Goal: Task Accomplishment & Management: Manage account settings

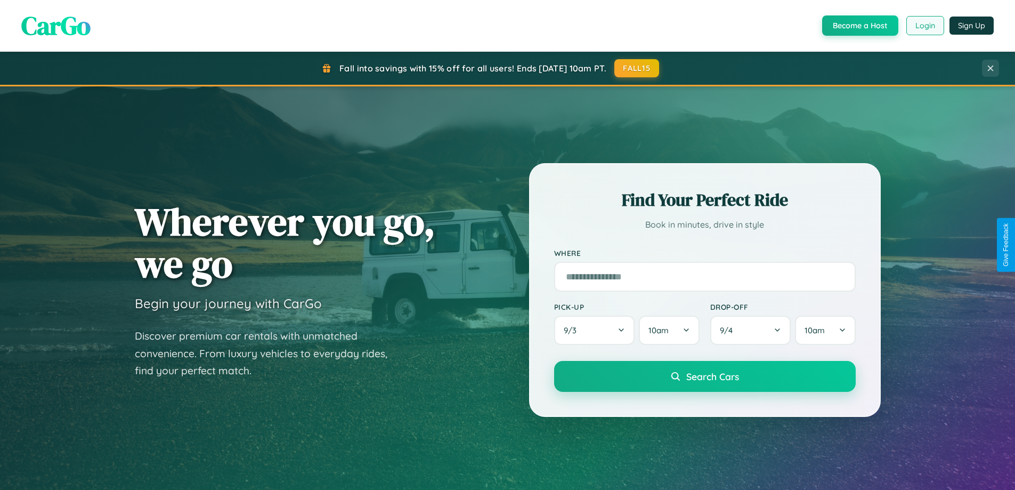
click at [925, 26] on button "Login" at bounding box center [926, 25] width 38 height 19
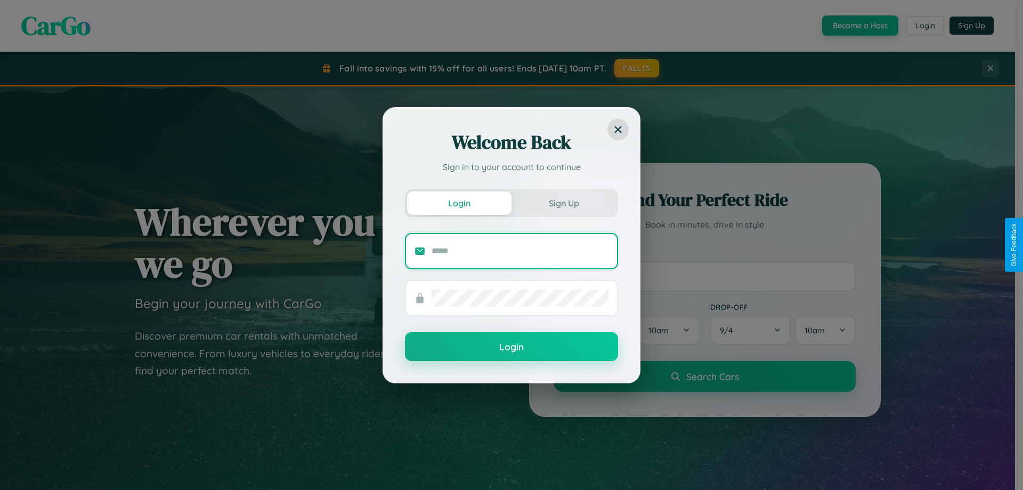
click at [520, 251] on input "text" at bounding box center [520, 251] width 177 height 17
type input "**********"
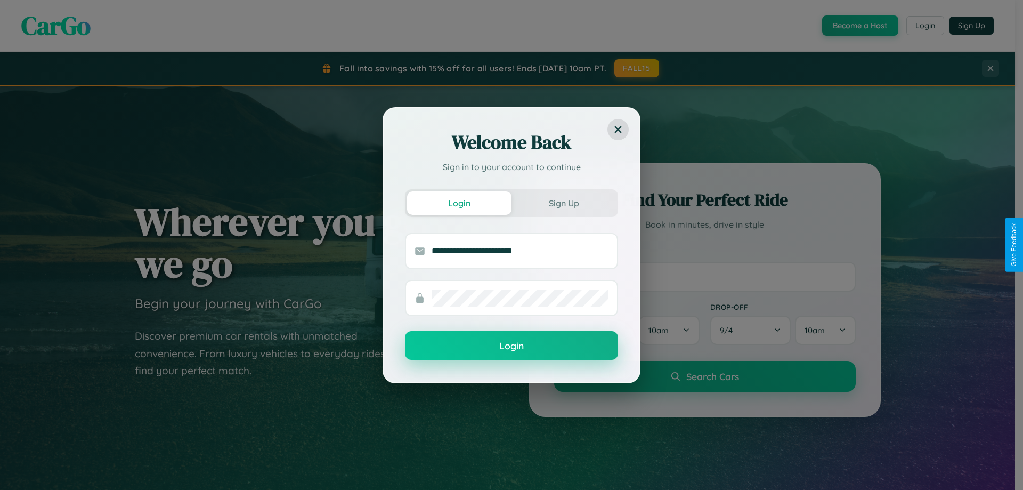
click at [512, 346] on button "Login" at bounding box center [511, 345] width 213 height 29
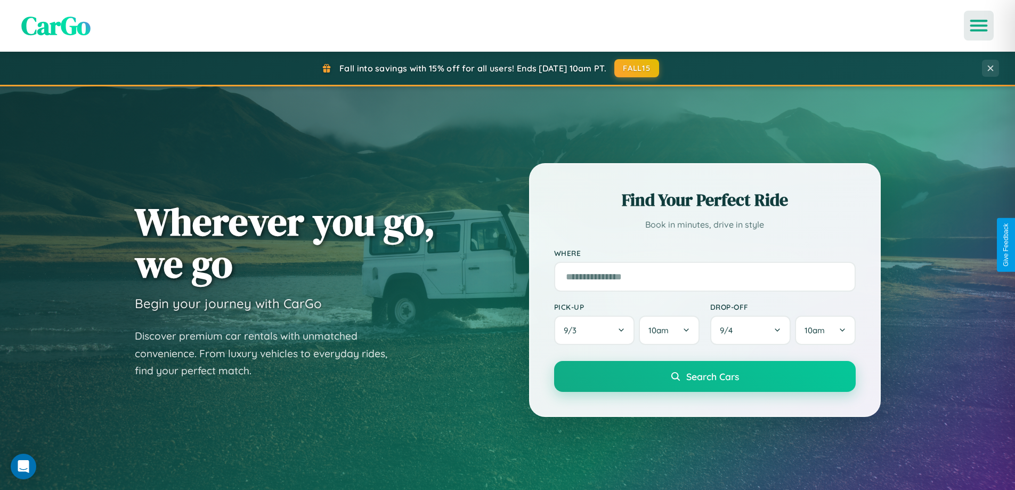
click at [979, 26] on icon "Open menu" at bounding box center [979, 26] width 15 height 10
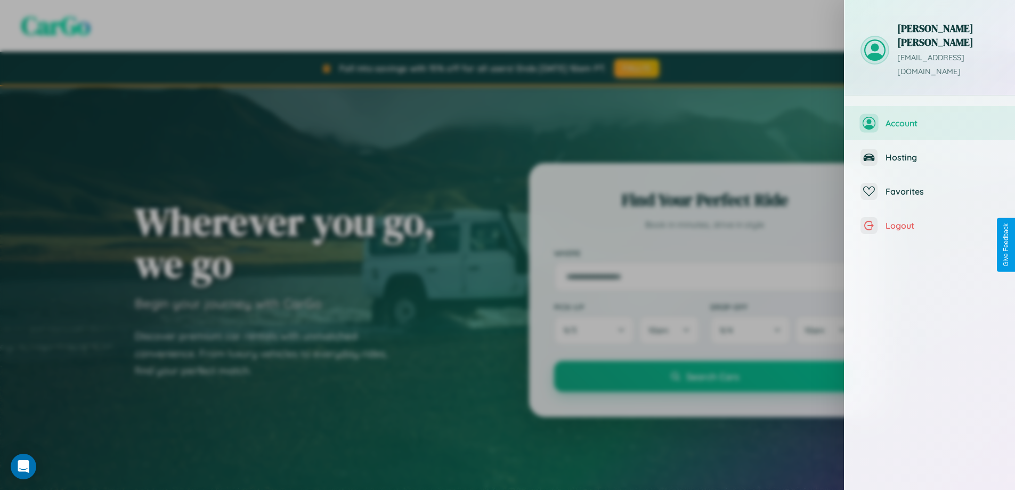
click at [930, 118] on span "Account" at bounding box center [943, 123] width 114 height 11
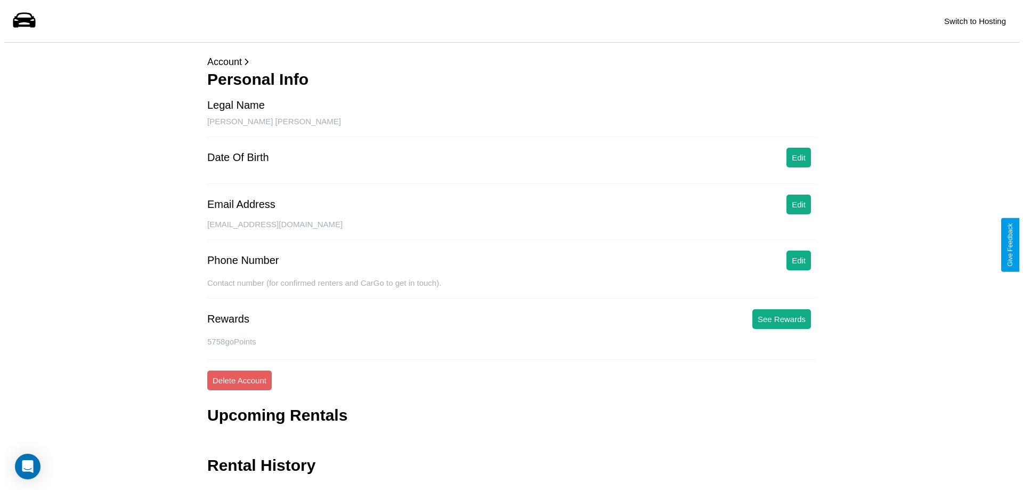
scroll to position [26, 0]
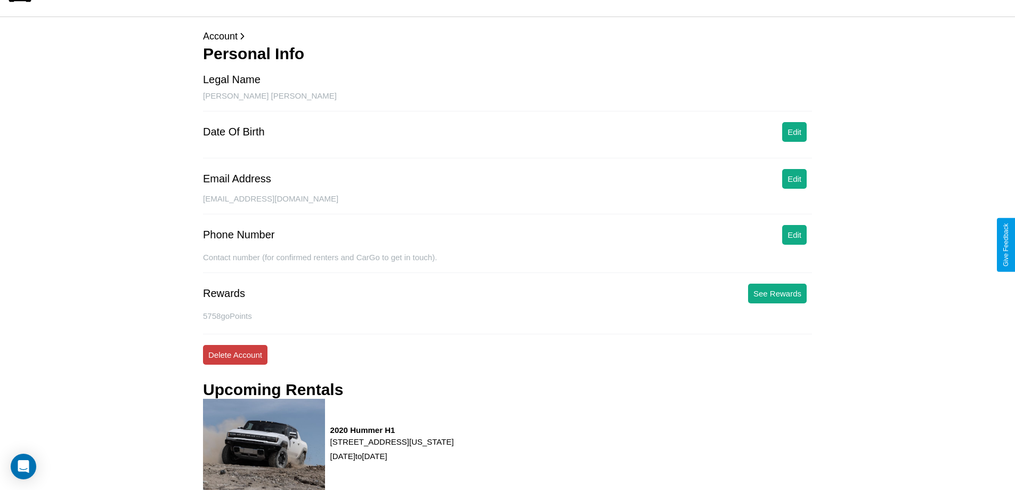
click at [235, 354] on button "Delete Account" at bounding box center [235, 355] width 64 height 20
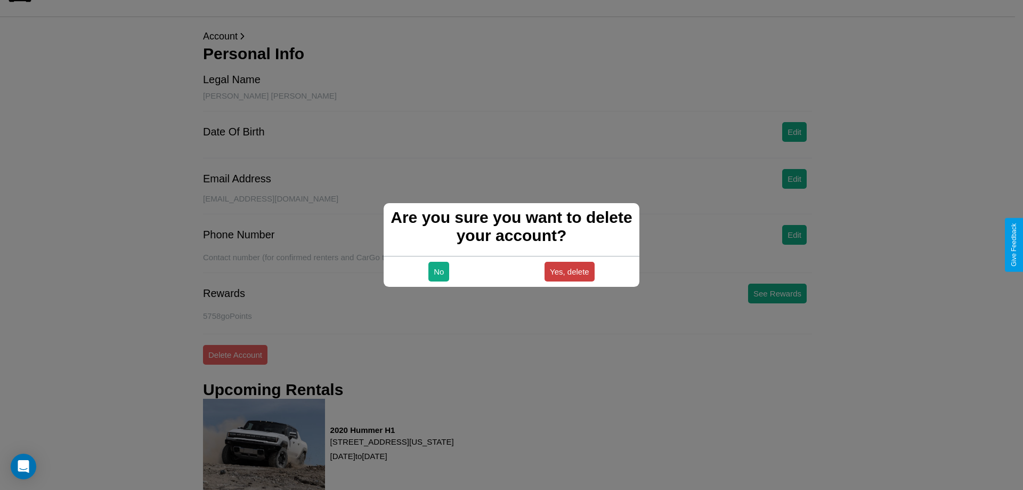
click at [569, 271] on button "Yes, delete" at bounding box center [570, 272] width 50 height 20
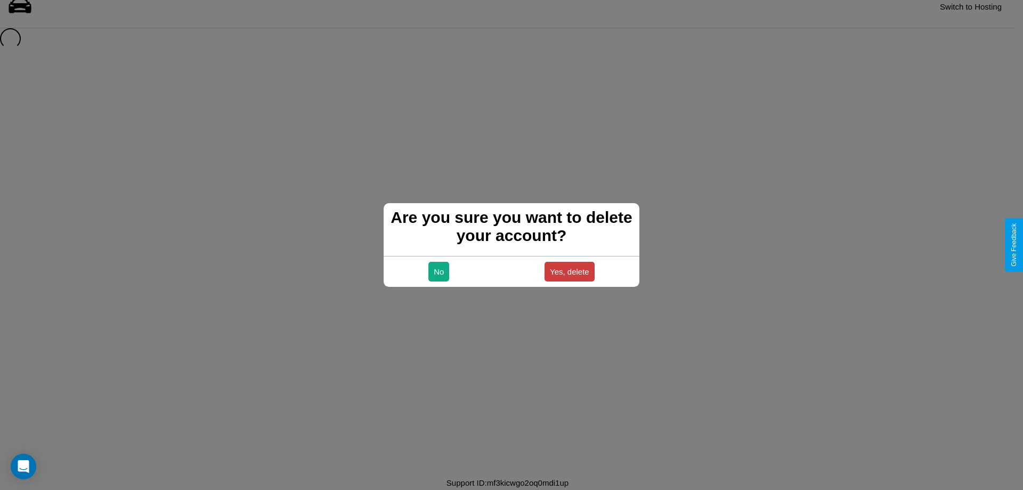
scroll to position [14, 0]
